Goal: Task Accomplishment & Management: Manage account settings

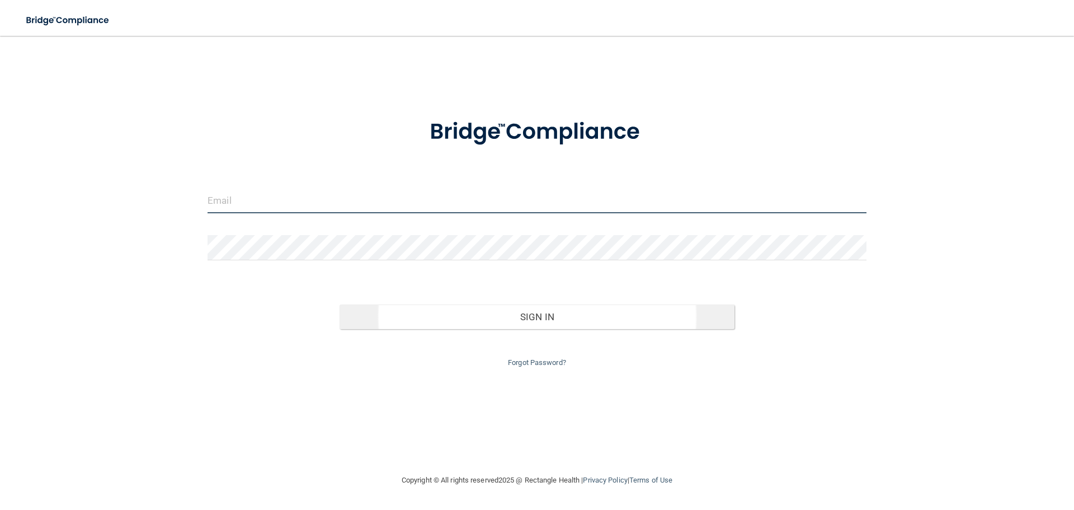
type input "[EMAIL_ADDRESS][DOMAIN_NAME]"
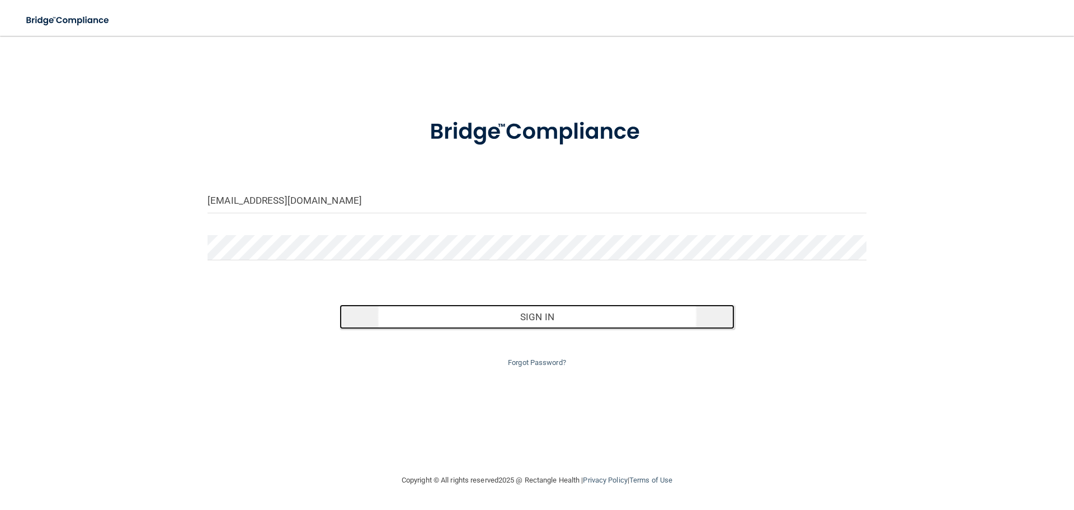
click at [538, 318] on button "Sign In" at bounding box center [538, 316] width 396 height 25
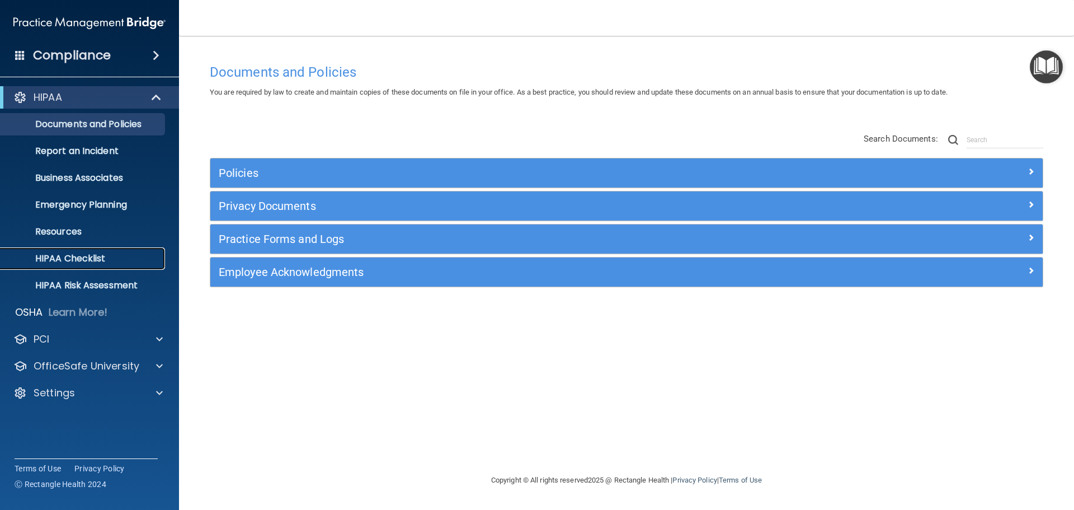
click at [62, 257] on p "HIPAA Checklist" at bounding box center [83, 258] width 153 height 11
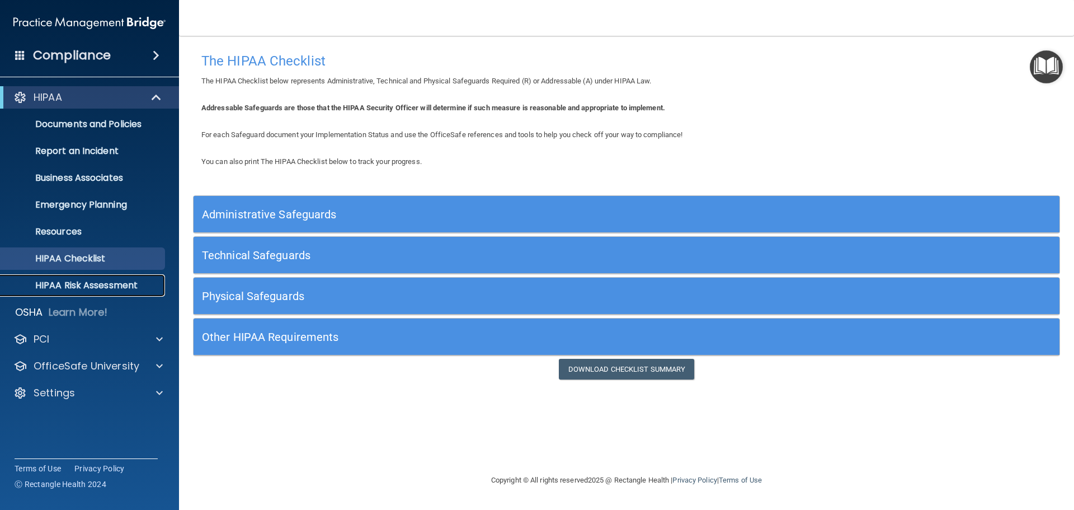
click at [63, 294] on link "HIPAA Risk Assessment" at bounding box center [77, 285] width 176 height 22
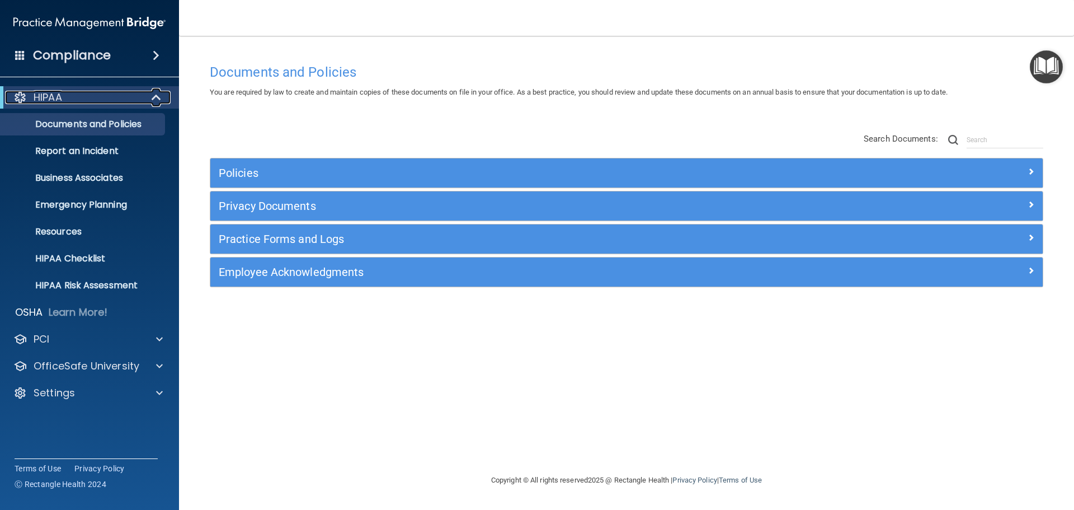
click at [92, 103] on div "HIPAA" at bounding box center [74, 97] width 138 height 13
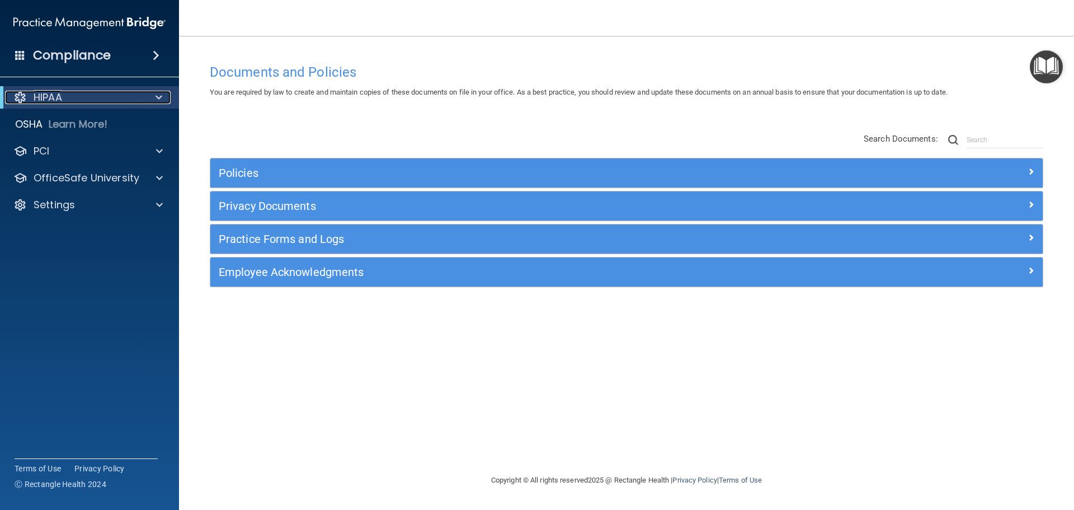
click at [93, 103] on div "HIPAA" at bounding box center [74, 97] width 138 height 13
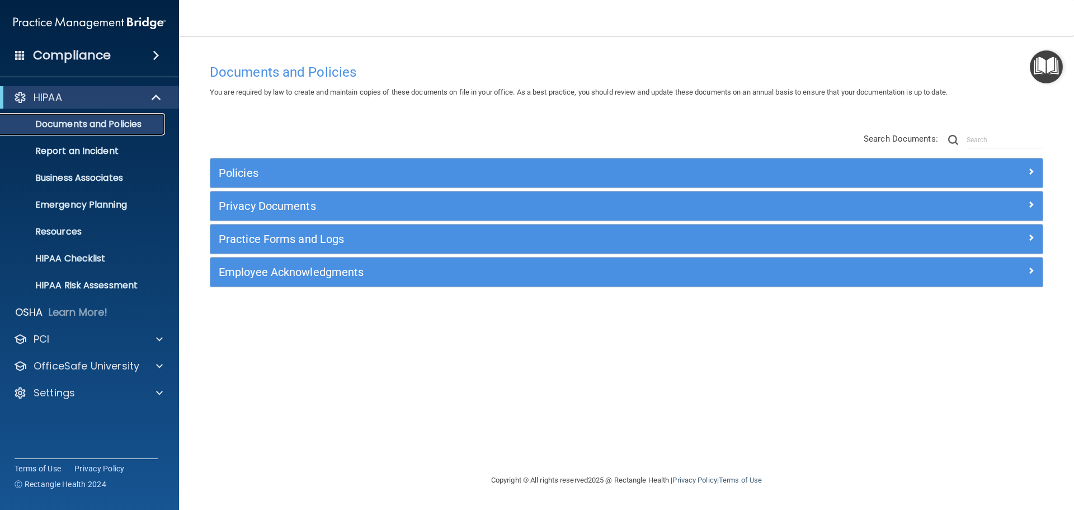
click at [92, 125] on p "Documents and Policies" at bounding box center [83, 124] width 153 height 11
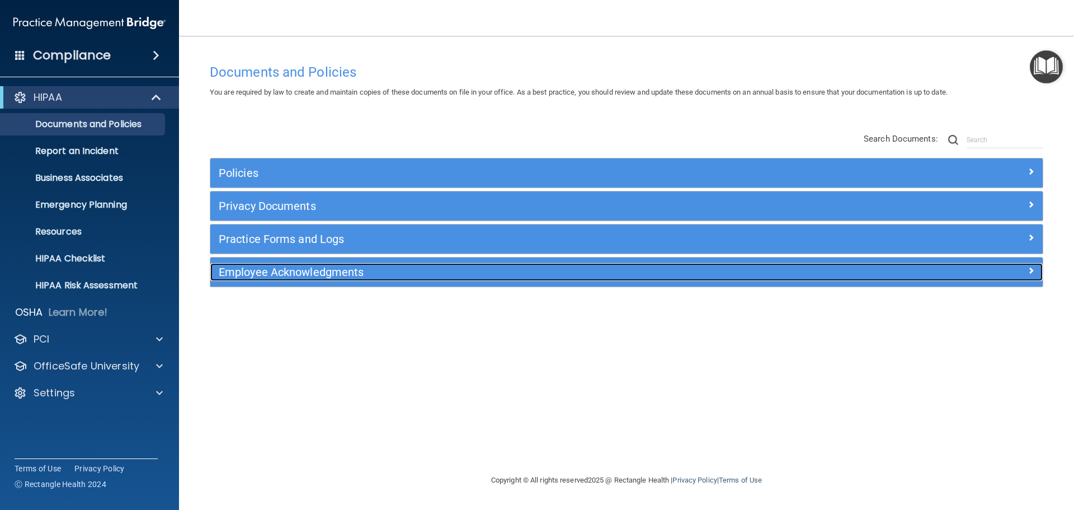
click at [387, 271] on h5 "Employee Acknowledgments" at bounding box center [523, 272] width 608 height 12
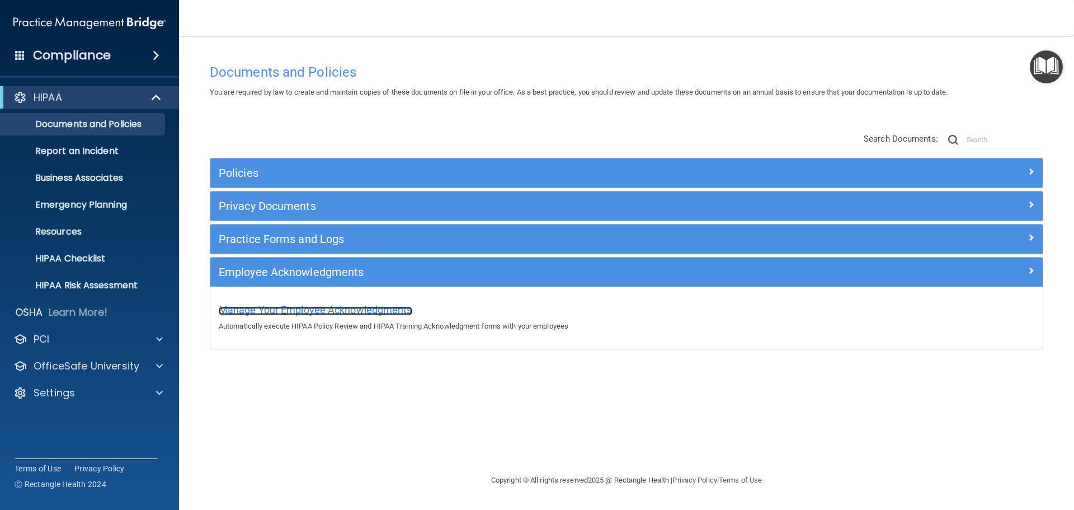
click at [336, 308] on span "Manage Your Employee Acknowledgments" at bounding box center [316, 310] width 194 height 12
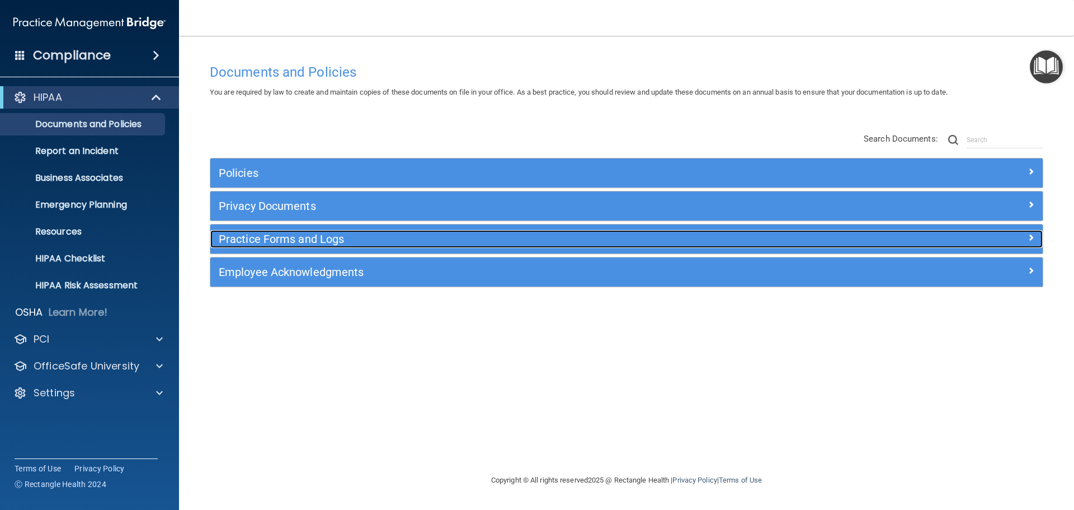
click at [317, 238] on h5 "Practice Forms and Logs" at bounding box center [523, 239] width 608 height 12
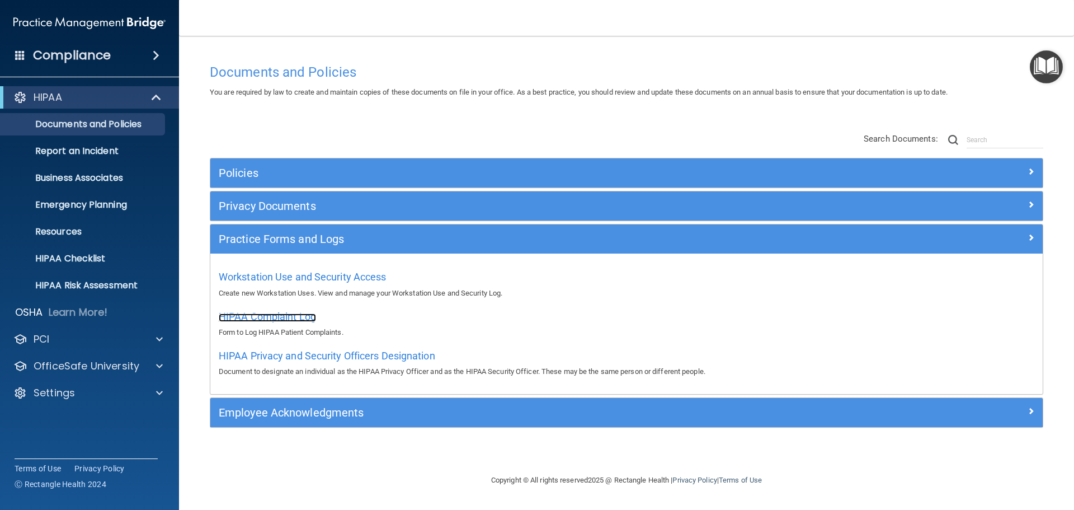
click at [250, 317] on span "HIPAA Complaint Log" at bounding box center [267, 316] width 97 height 12
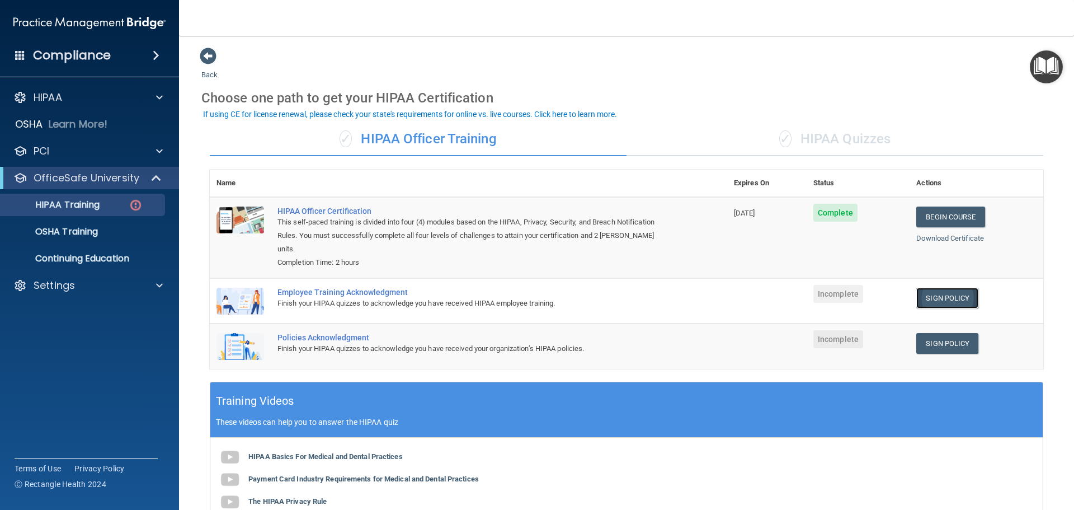
click at [917, 288] on link "Sign Policy" at bounding box center [947, 298] width 62 height 21
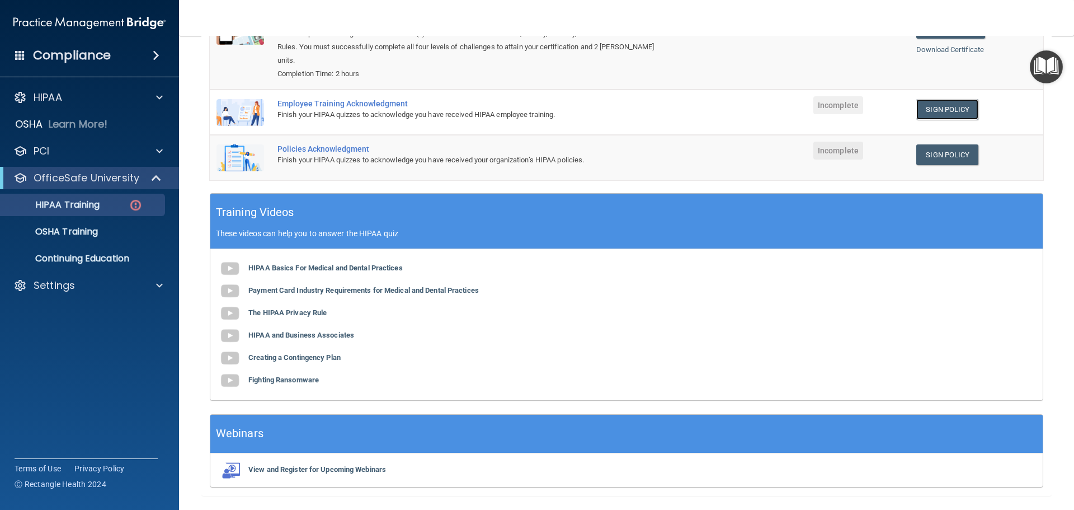
scroll to position [206, 0]
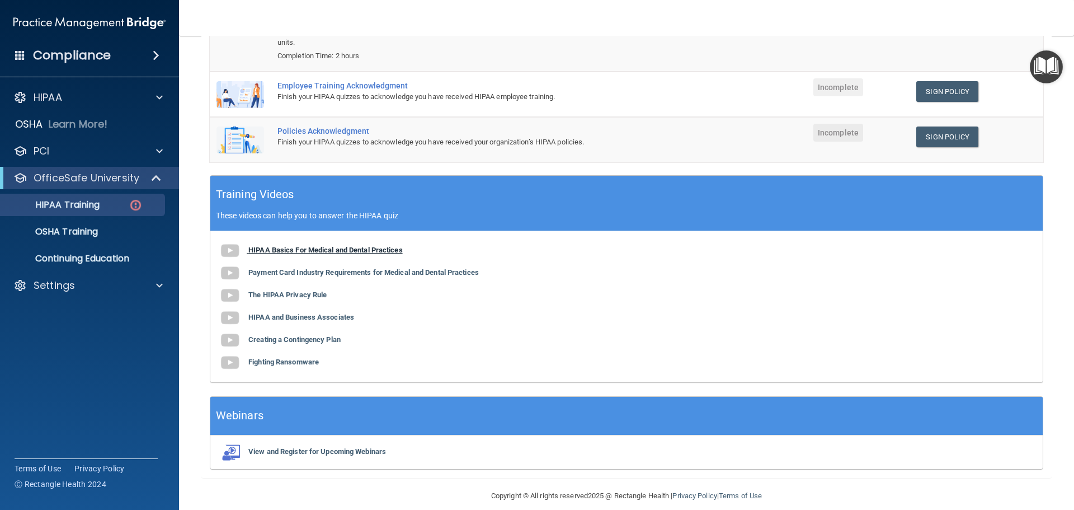
click at [232, 239] on img at bounding box center [230, 250] width 22 height 22
click at [49, 203] on p "HIPAA Training" at bounding box center [53, 204] width 92 height 11
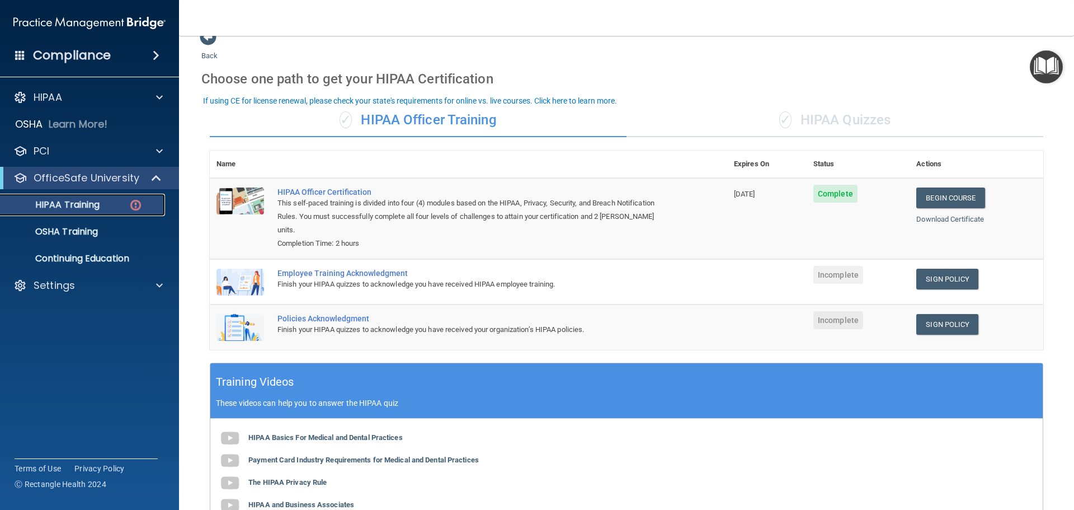
scroll to position [0, 0]
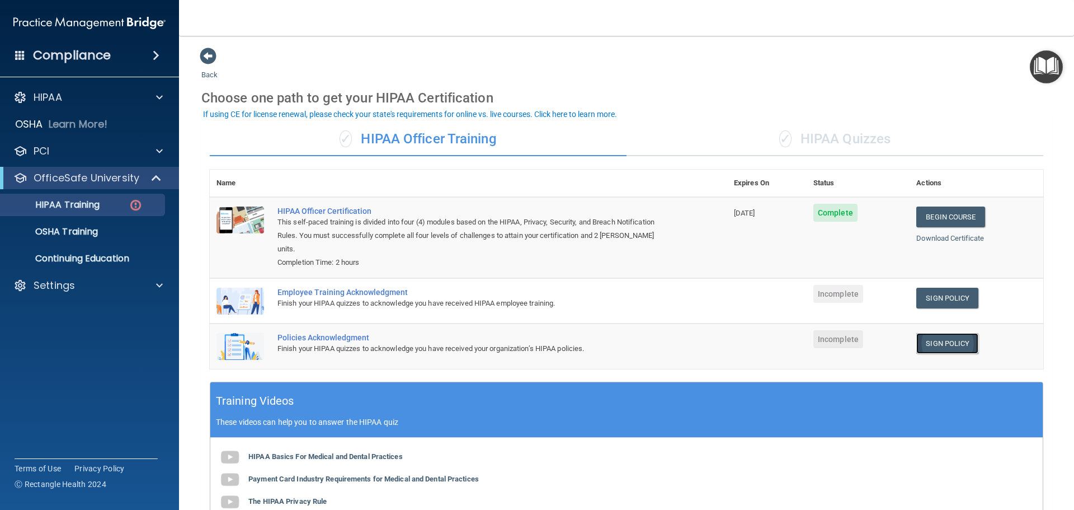
click at [924, 333] on link "Sign Policy" at bounding box center [947, 343] width 62 height 21
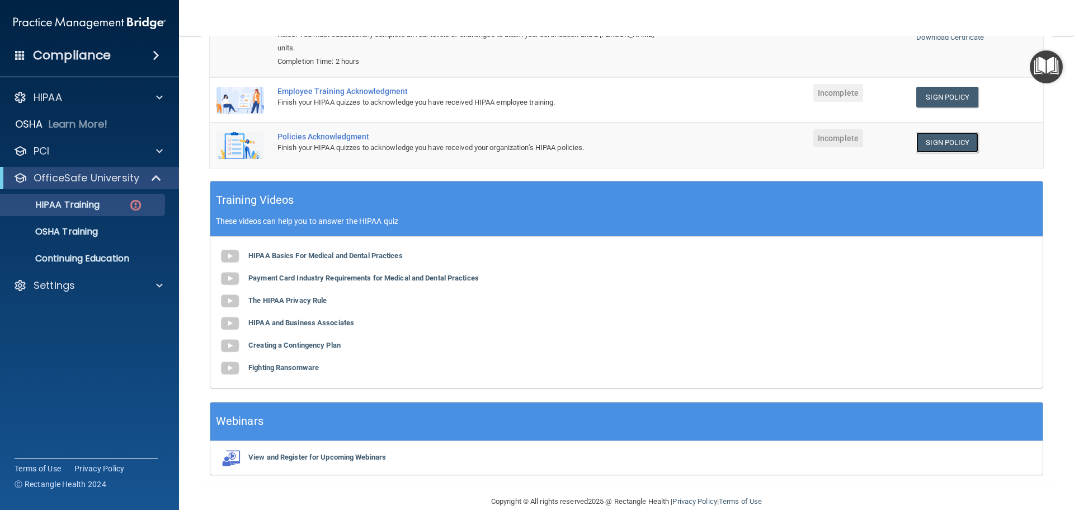
scroll to position [206, 0]
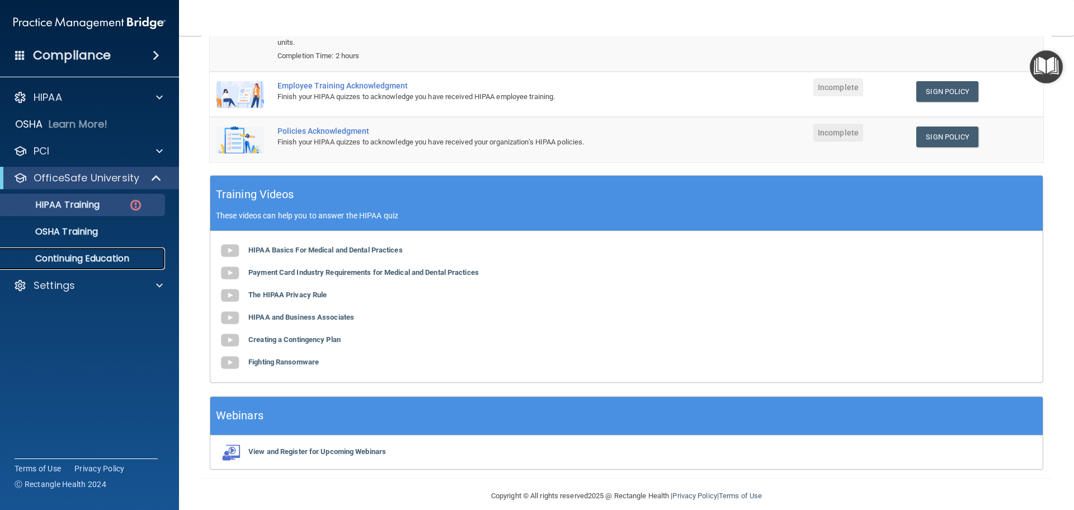
click at [64, 262] on p "Continuing Education" at bounding box center [83, 258] width 153 height 11
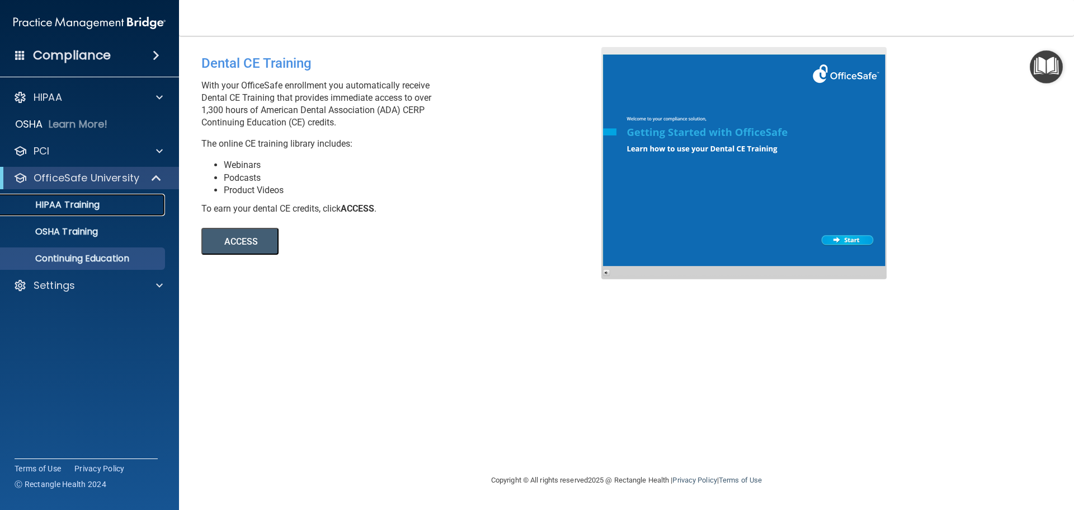
click at [63, 208] on p "HIPAA Training" at bounding box center [53, 204] width 92 height 11
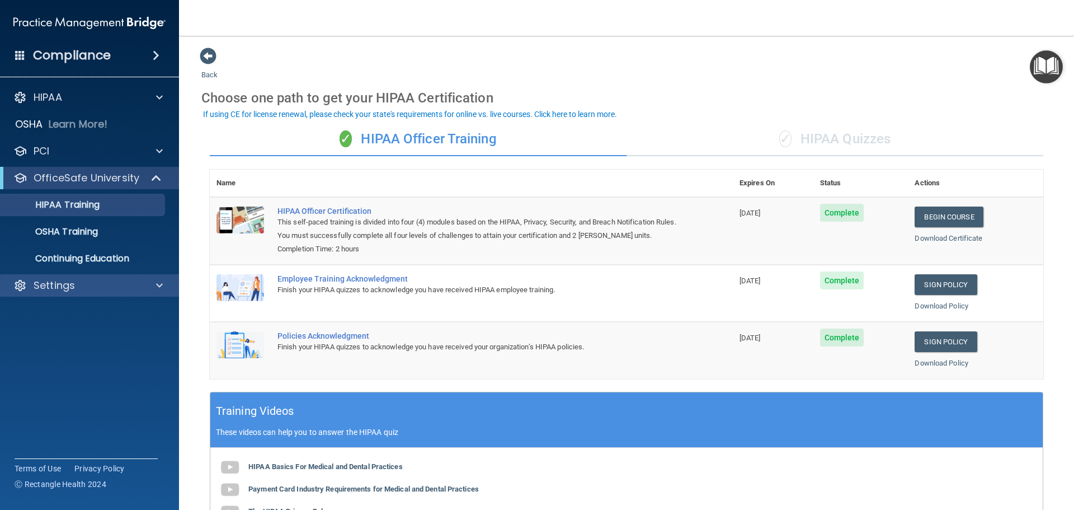
click at [65, 277] on div "Settings" at bounding box center [90, 285] width 180 height 22
click at [61, 285] on p "Settings" at bounding box center [54, 285] width 41 height 13
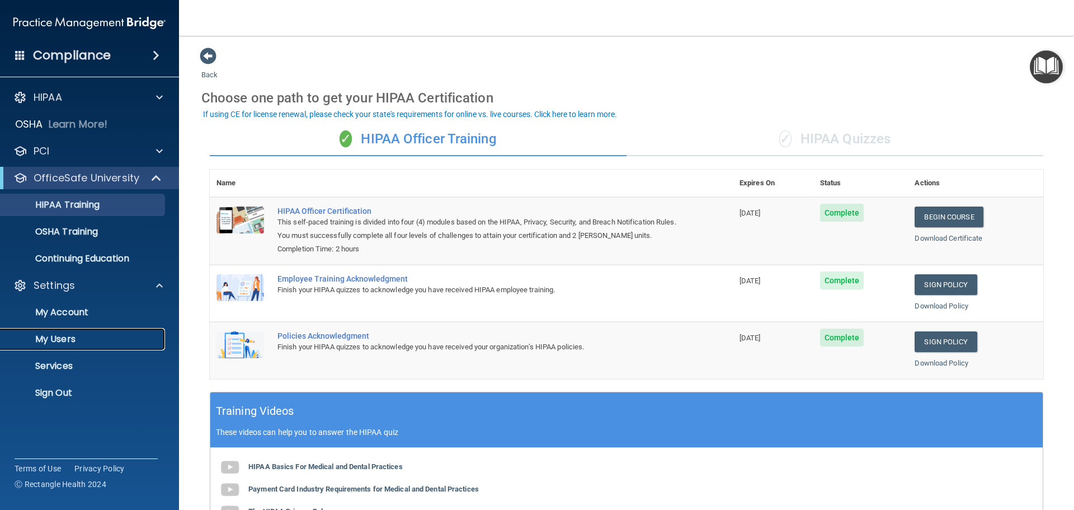
click at [53, 340] on p "My Users" at bounding box center [83, 338] width 153 height 11
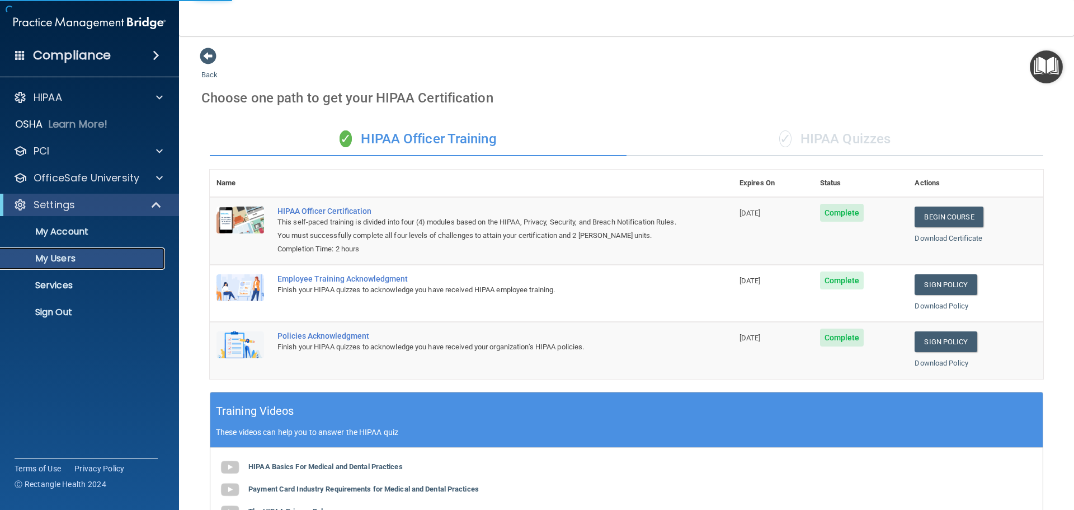
select select "20"
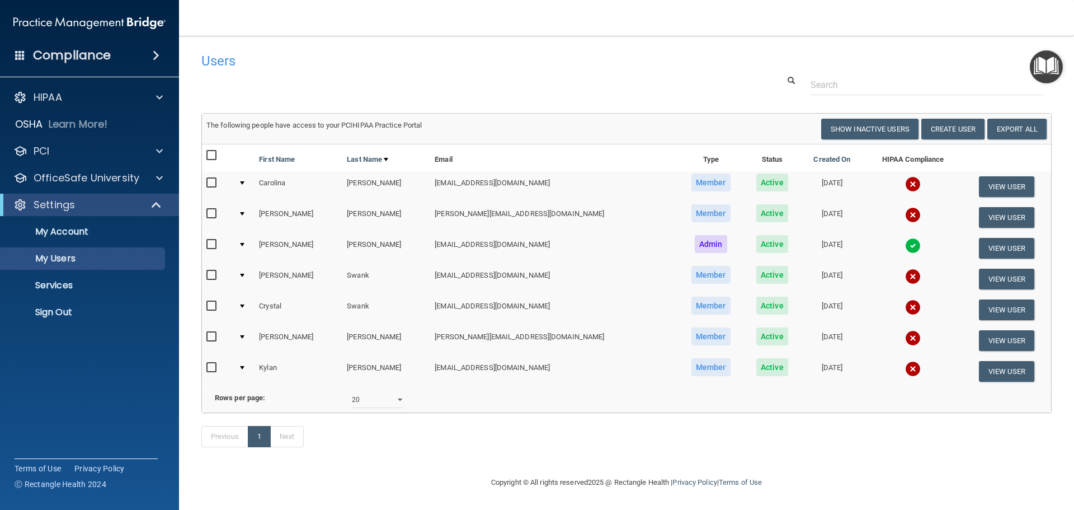
click at [214, 181] on input "checkbox" at bounding box center [212, 182] width 13 height 9
checkbox input "true"
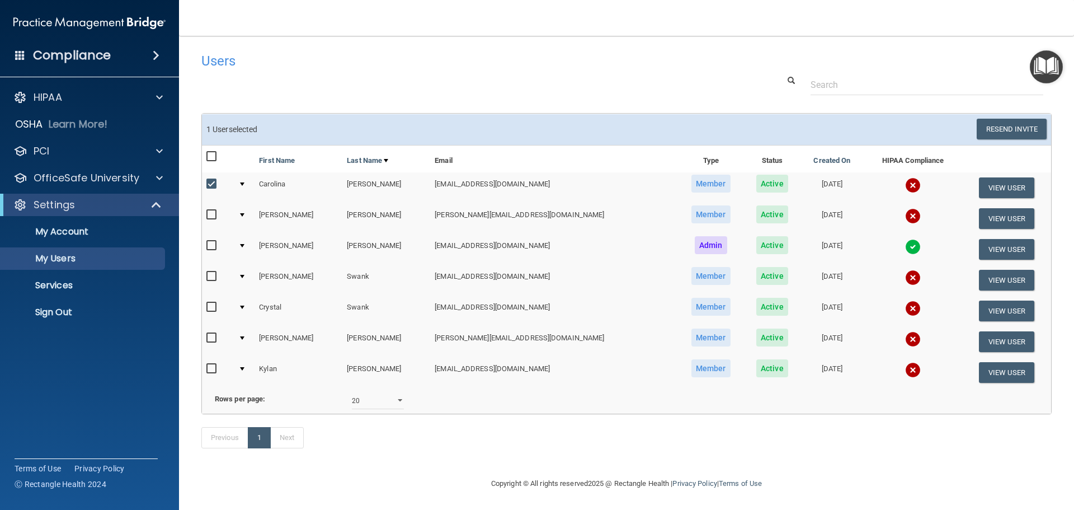
click at [204, 222] on td at bounding box center [218, 218] width 32 height 31
click at [210, 211] on input "checkbox" at bounding box center [212, 214] width 13 height 9
checkbox input "true"
click at [208, 279] on input "checkbox" at bounding box center [212, 276] width 13 height 9
checkbox input "true"
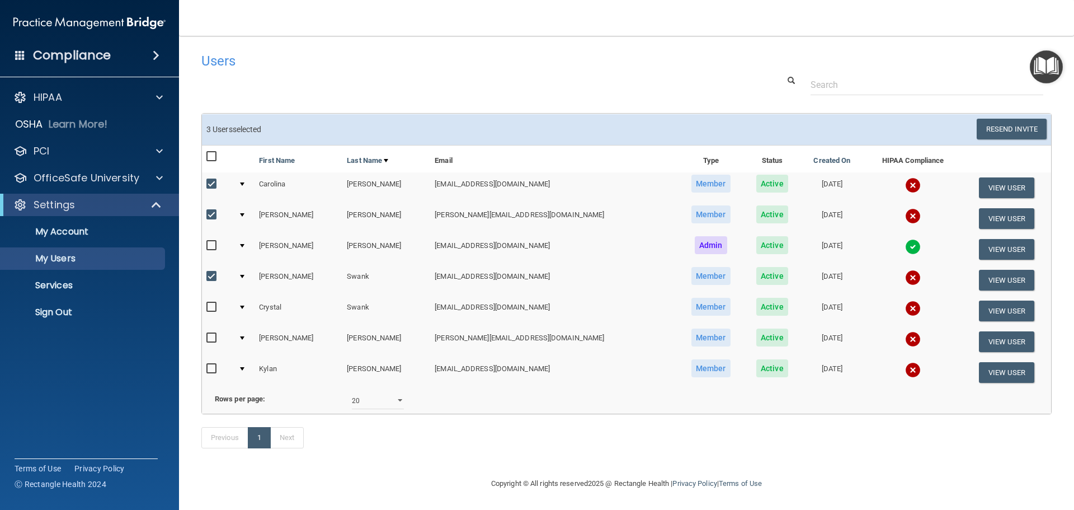
click at [210, 304] on input "checkbox" at bounding box center [212, 307] width 13 height 9
checkbox input "true"
click at [209, 333] on input "checkbox" at bounding box center [212, 337] width 13 height 9
checkbox input "true"
click at [208, 368] on input "checkbox" at bounding box center [212, 368] width 13 height 9
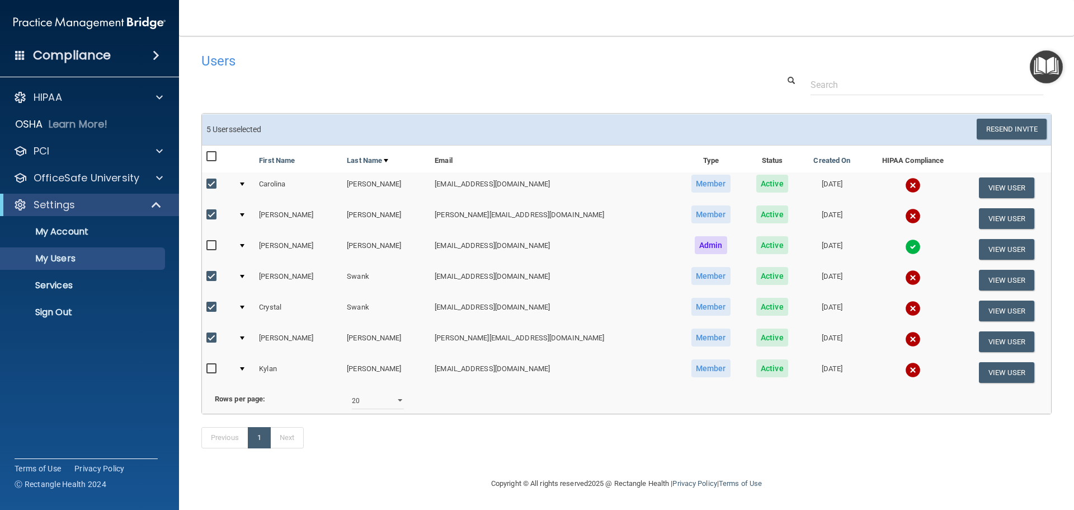
checkbox input "true"
click at [995, 130] on button "Resend Invite" at bounding box center [1012, 129] width 70 height 21
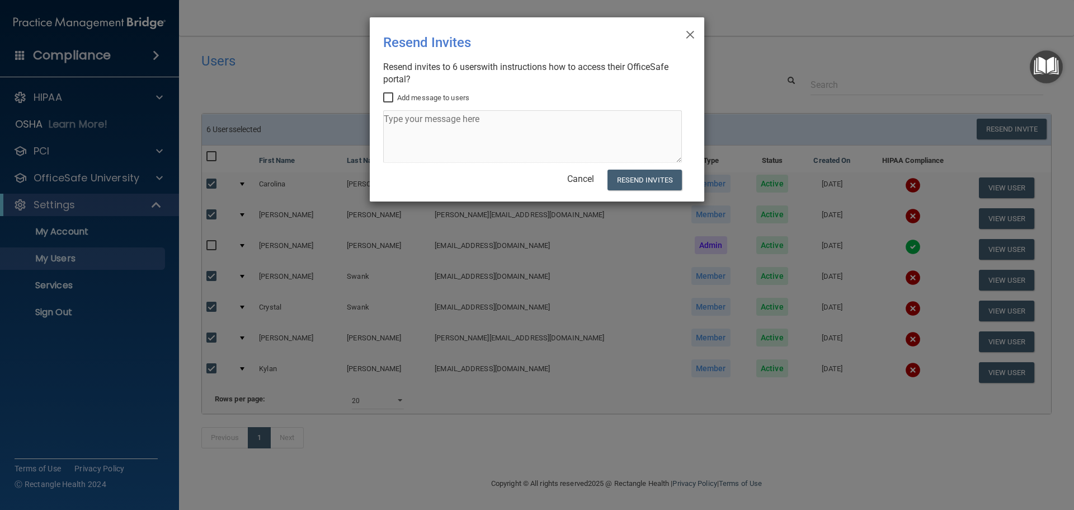
click at [389, 99] on input "Add message to users" at bounding box center [389, 97] width 13 height 9
checkbox input "true"
click at [389, 121] on textarea at bounding box center [532, 136] width 299 height 53
type textarea "Please complete HIPAA compliance. Any questions please ask me."
click at [621, 178] on button "Resend Invites" at bounding box center [645, 180] width 74 height 21
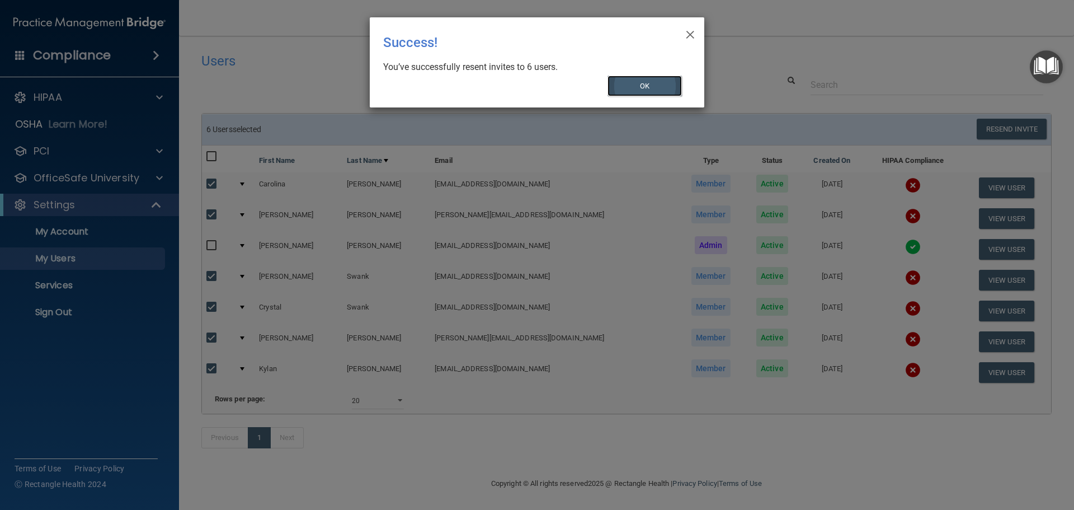
click at [633, 88] on button "OK" at bounding box center [645, 86] width 75 height 21
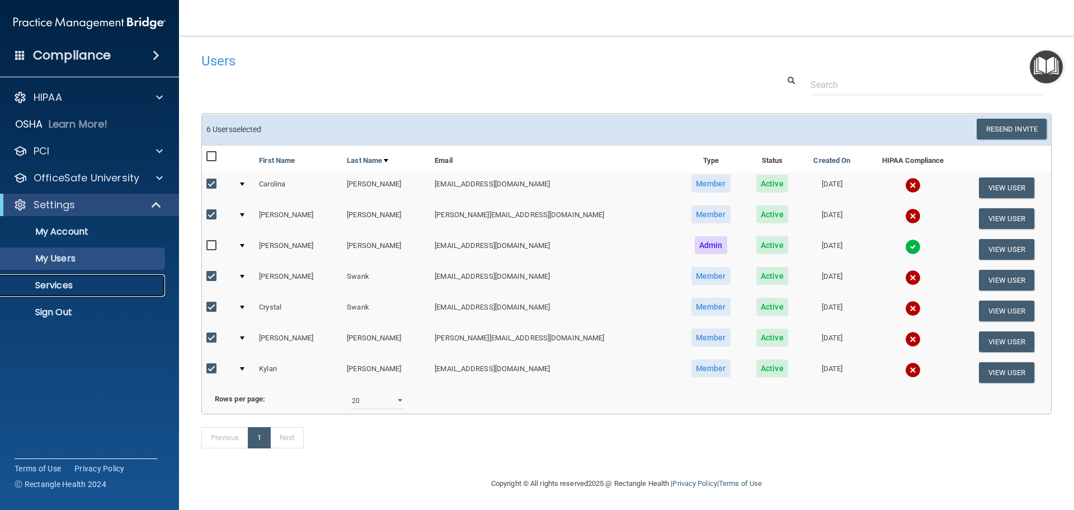
click at [62, 284] on p "Services" at bounding box center [83, 285] width 153 height 11
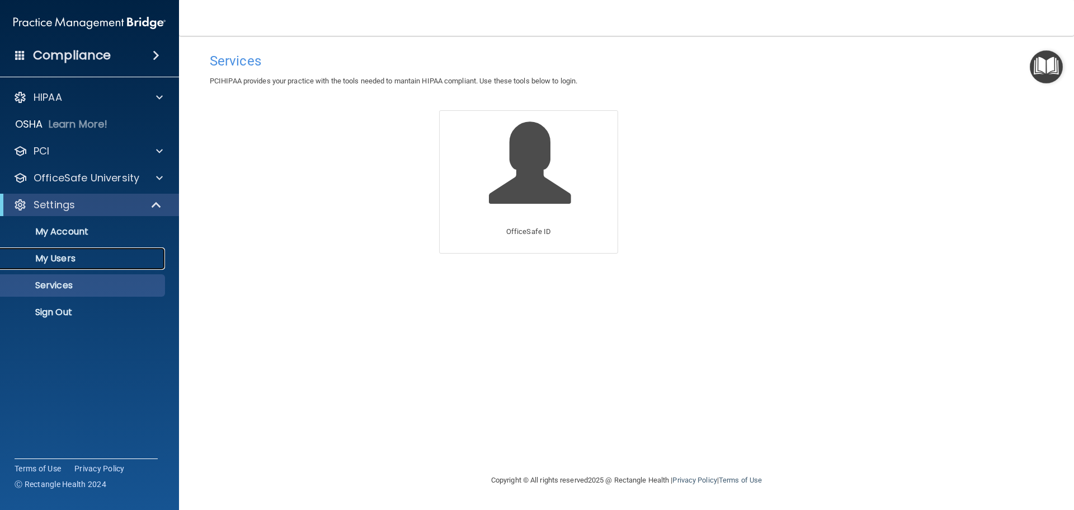
click at [59, 258] on p "My Users" at bounding box center [83, 258] width 153 height 11
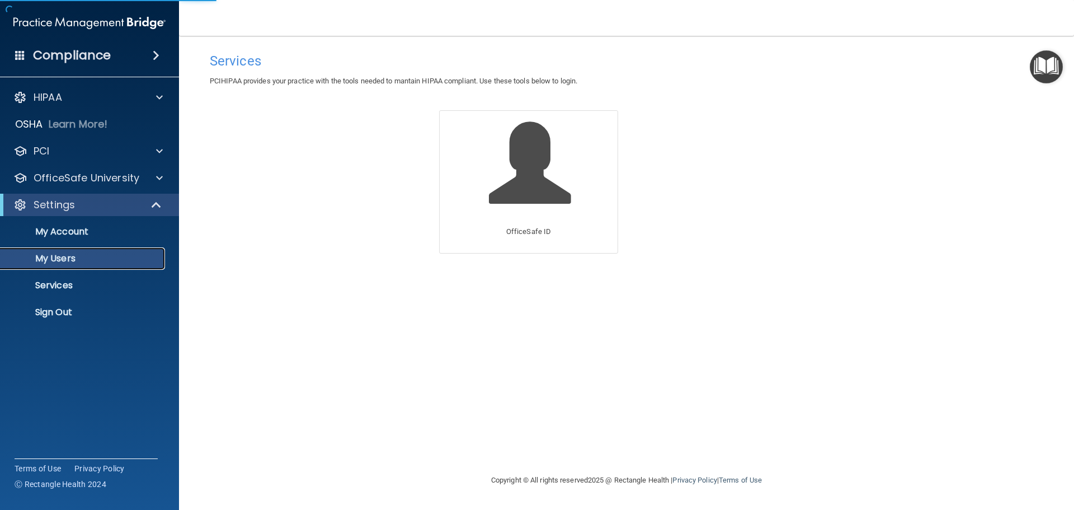
select select "20"
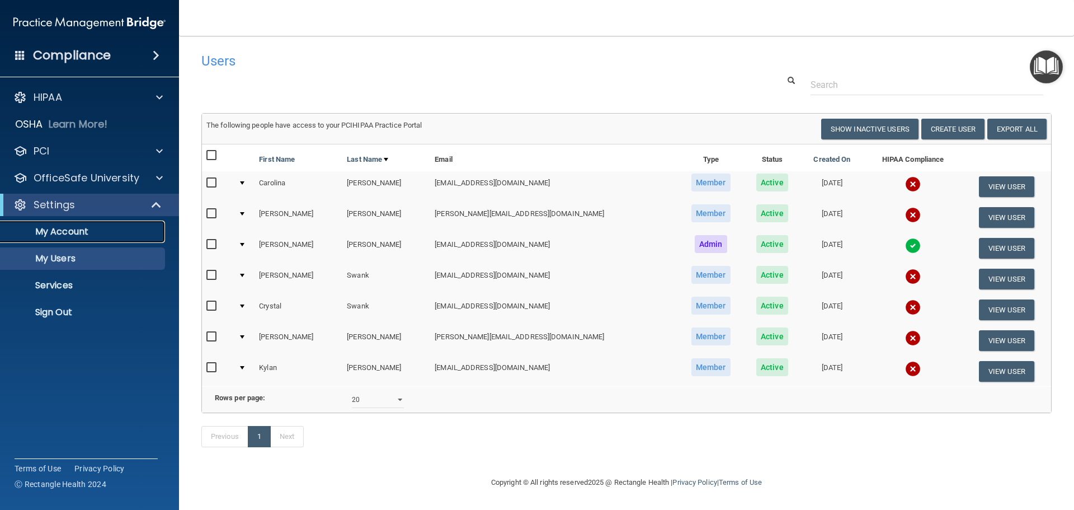
click at [43, 224] on link "My Account" at bounding box center [77, 231] width 176 height 22
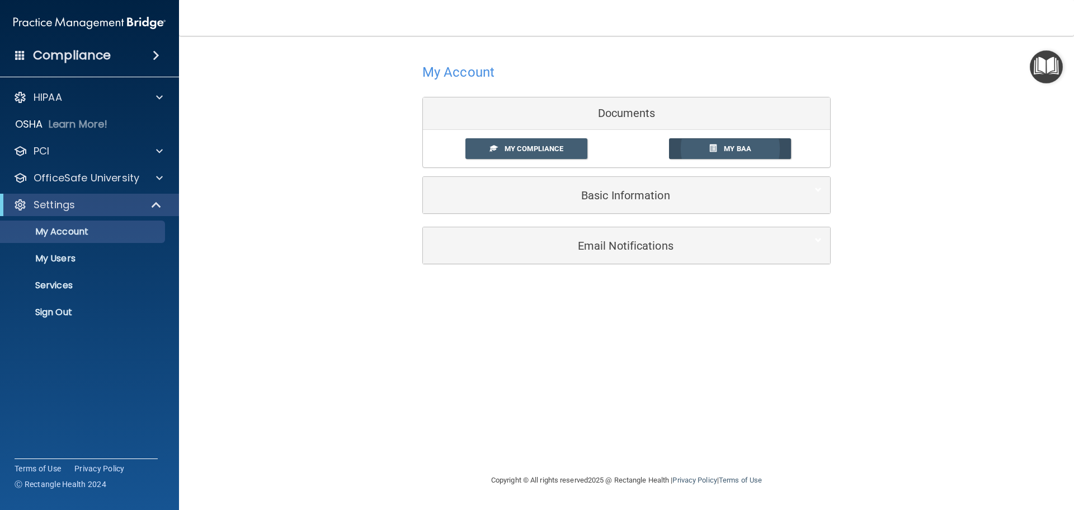
click at [699, 153] on link "My BAA" at bounding box center [730, 148] width 123 height 21
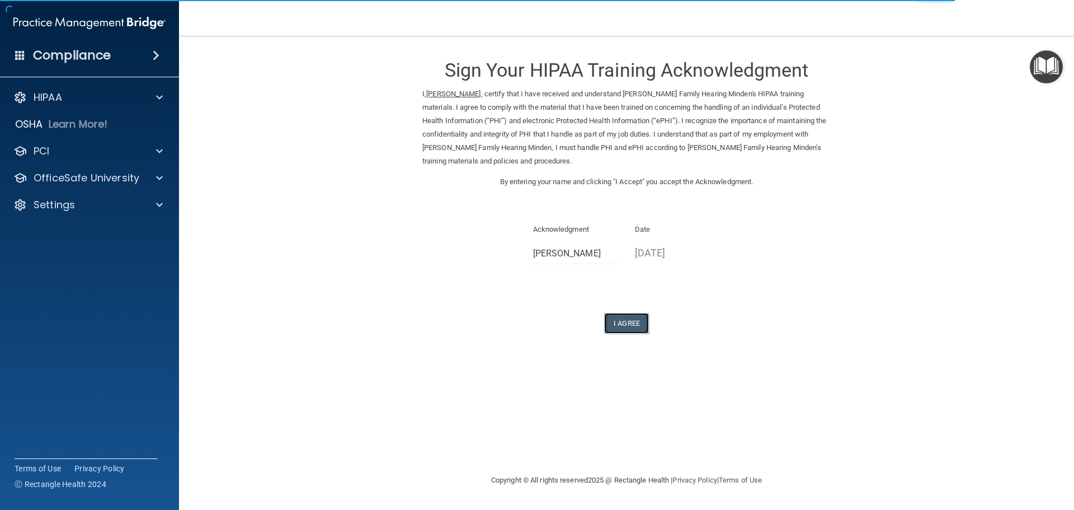
click at [611, 316] on button "I Agree" at bounding box center [626, 323] width 45 height 21
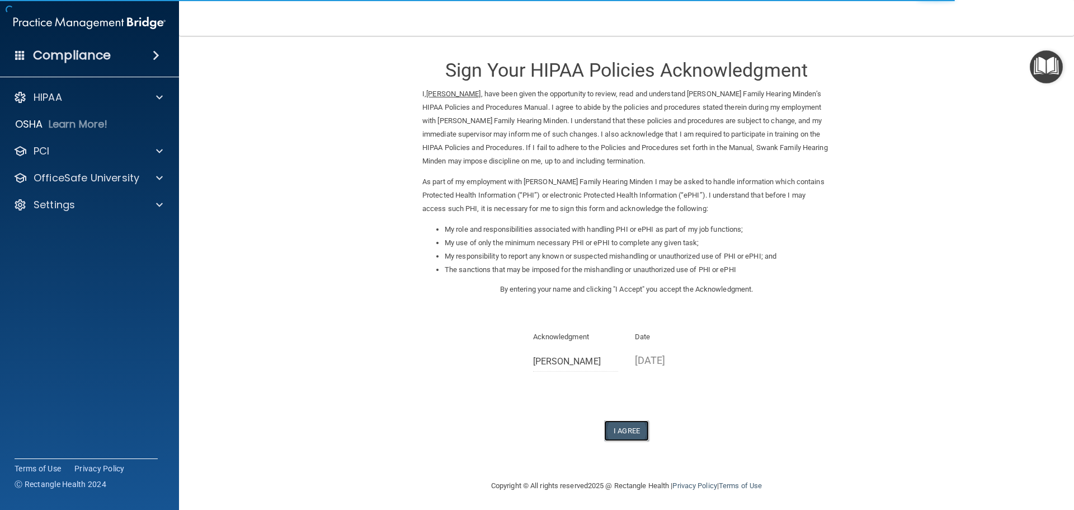
click at [608, 423] on button "I Agree" at bounding box center [626, 430] width 45 height 21
